Goal: Transaction & Acquisition: Purchase product/service

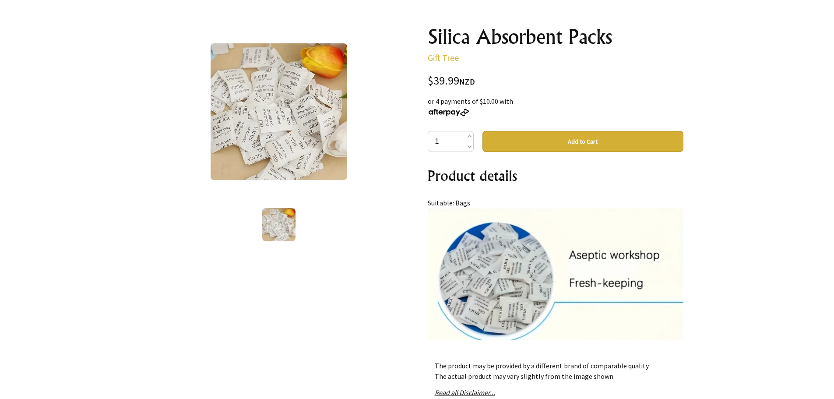
scroll to position [44, 0]
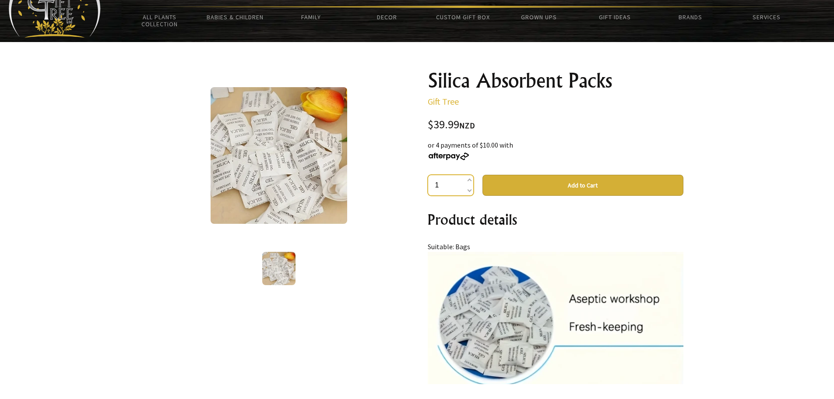
click at [462, 186] on input "1" at bounding box center [450, 185] width 46 height 21
click at [469, 180] on span at bounding box center [468, 180] width 4 height 11
click at [469, 178] on span at bounding box center [468, 180] width 4 height 11
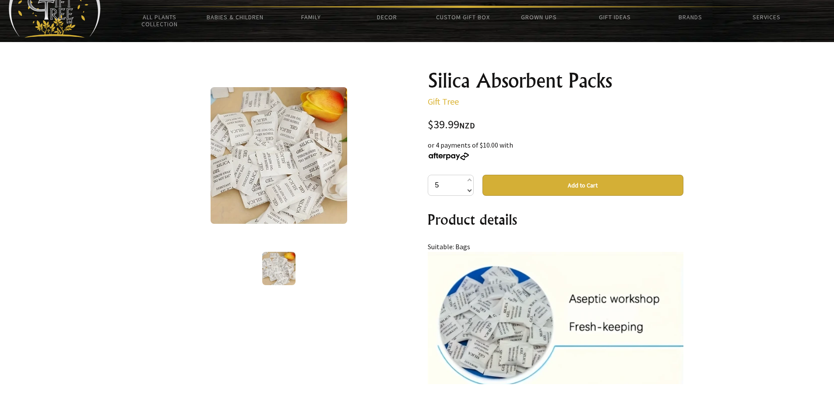
click at [467, 192] on span at bounding box center [468, 189] width 4 height 11
click at [469, 192] on span at bounding box center [468, 189] width 4 height 11
type input "1"
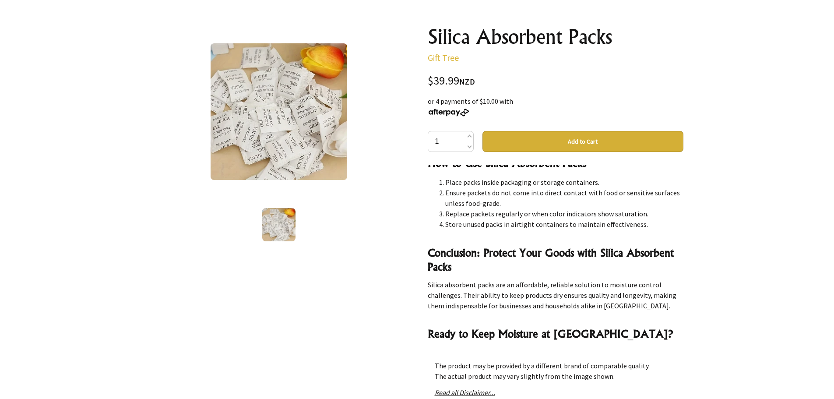
scroll to position [131, 0]
